Goal: Task Accomplishment & Management: Manage account settings

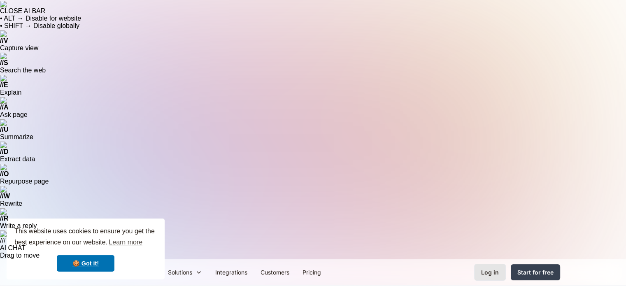
click at [488, 268] on div "Log in" at bounding box center [490, 272] width 18 height 9
